Goal: Book appointment/travel/reservation

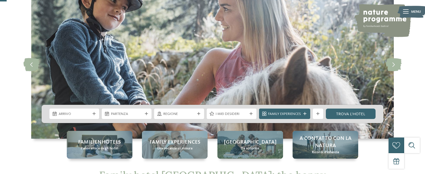
click at [79, 112] on span "Arrivo" at bounding box center [75, 113] width 32 height 5
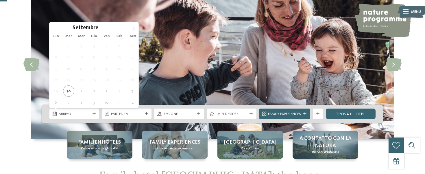
click at [135, 26] on span at bounding box center [134, 27] width 10 height 10
type input "****"
click at [135, 26] on span at bounding box center [134, 27] width 10 height 10
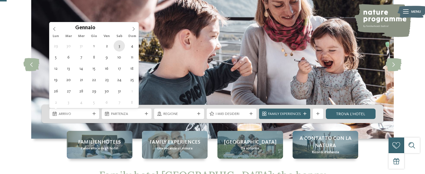
type div "[DATE]"
type input "****"
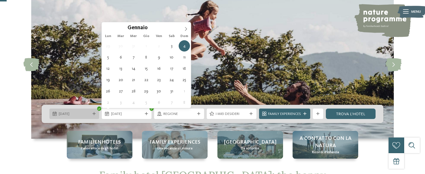
click at [83, 113] on span "[DATE]" at bounding box center [75, 113] width 32 height 5
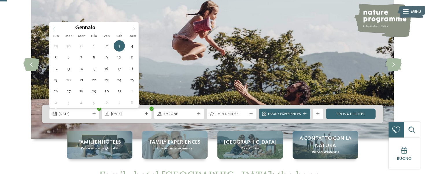
type input "****"
click at [55, 29] on icon at bounding box center [54, 29] width 4 height 4
type div "[DATE]"
type input "****"
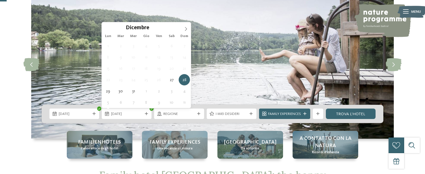
click at [124, 120] on div "27.12.2025 28.12.2025" at bounding box center [213, 114] width 342 height 18
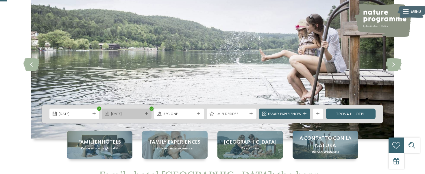
click at [125, 116] on span "28.12.2025" at bounding box center [127, 113] width 32 height 5
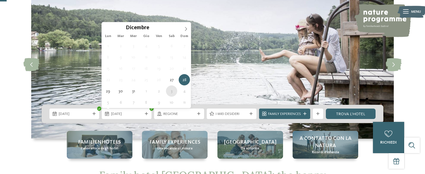
type div "[DATE]"
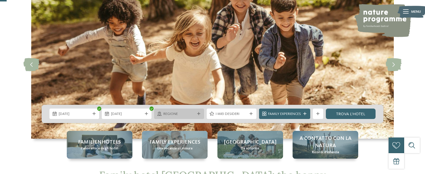
click at [194, 114] on span "Regione" at bounding box center [180, 113] width 32 height 5
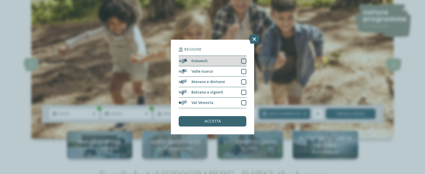
click at [215, 60] on div "Dolomiti" at bounding box center [213, 61] width 68 height 10
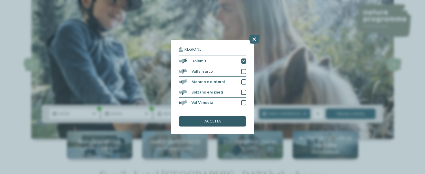
click at [229, 123] on div "accetta" at bounding box center [213, 121] width 68 height 10
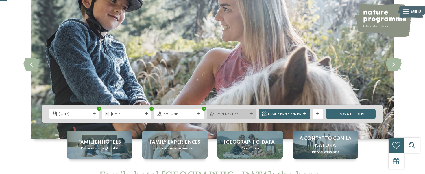
click at [245, 115] on span "I miei desideri" at bounding box center [232, 113] width 32 height 5
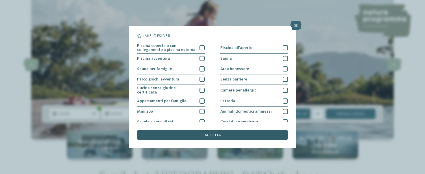
click at [210, 135] on span "accetta" at bounding box center [213, 135] width 16 height 4
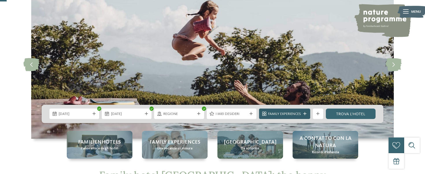
click at [291, 114] on span "Family Experiences" at bounding box center [284, 113] width 33 height 5
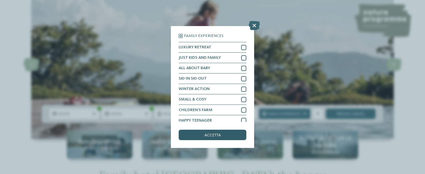
click at [234, 135] on div "accetta" at bounding box center [213, 135] width 68 height 10
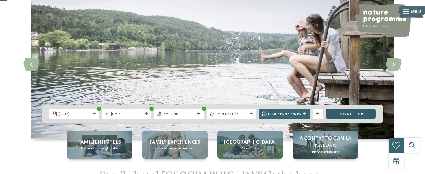
click at [353, 114] on link "trova l’hotel" at bounding box center [351, 114] width 50 height 10
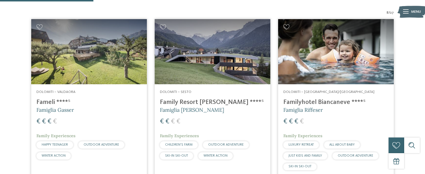
scroll to position [183, 0]
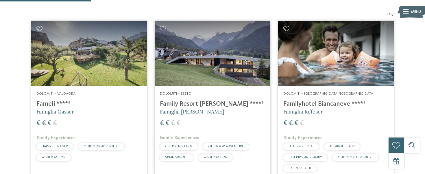
click at [303, 66] on img at bounding box center [336, 53] width 116 height 65
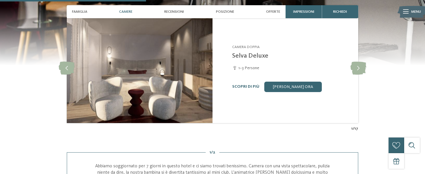
scroll to position [541, 0]
